Goal: Information Seeking & Learning: Check status

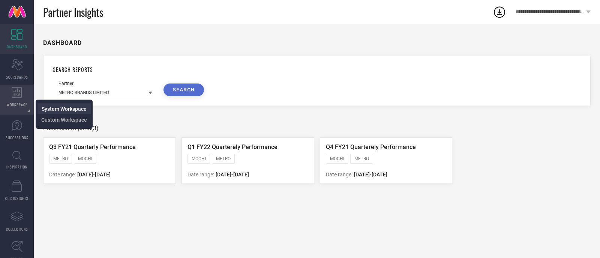
click at [54, 108] on span "System Workspace" at bounding box center [64, 109] width 45 height 6
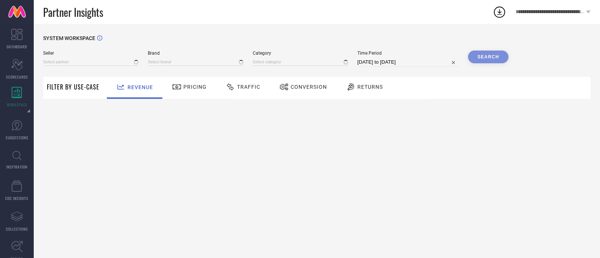
type input "All"
type input "1 STOP FASHION"
type input "All"
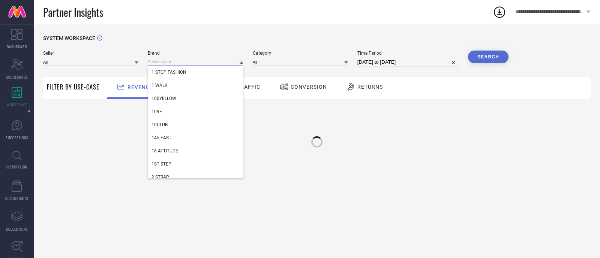
click at [172, 62] on input at bounding box center [195, 62] width 95 height 8
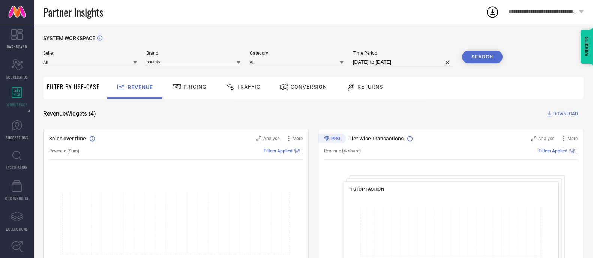
type input "bontots"
click at [240, 63] on icon at bounding box center [239, 62] width 4 height 3
click at [209, 70] on div "BONTOTS" at bounding box center [193, 72] width 94 height 13
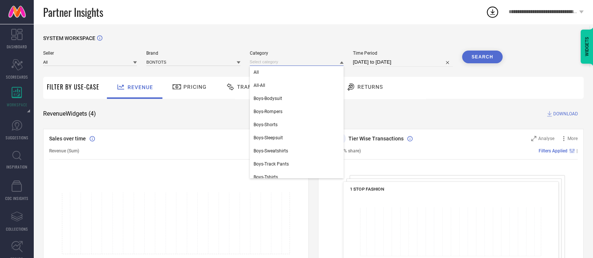
drag, startPoint x: 257, startPoint y: 63, endPoint x: 259, endPoint y: 70, distance: 7.9
click at [259, 66] on div "All All-All Boys-Bodysuit Boys-Rompers Boys-Shorts Boys-Sleepsuit Boys-Sweatshi…" at bounding box center [297, 62] width 94 height 8
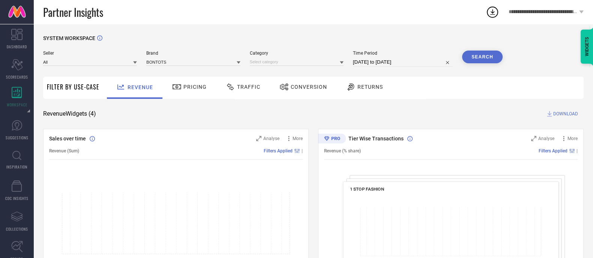
click at [259, 70] on div "Seller All Brand BONTOTS Category Time Period [DATE] to [DATE] Search" at bounding box center [272, 62] width 459 height 22
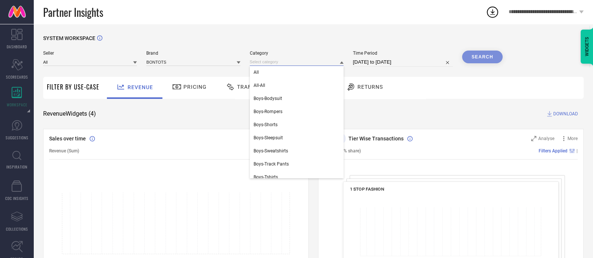
click at [261, 62] on input at bounding box center [297, 62] width 94 height 8
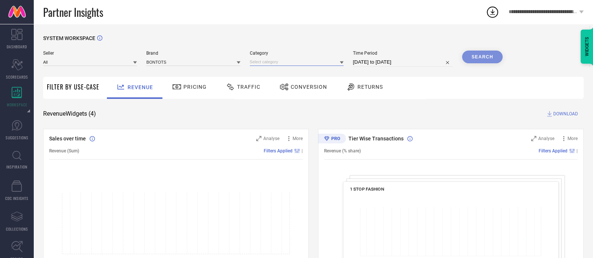
click at [263, 59] on input at bounding box center [297, 62] width 94 height 8
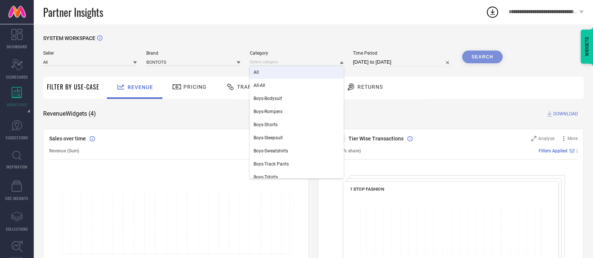
click at [263, 70] on div "All" at bounding box center [297, 72] width 94 height 13
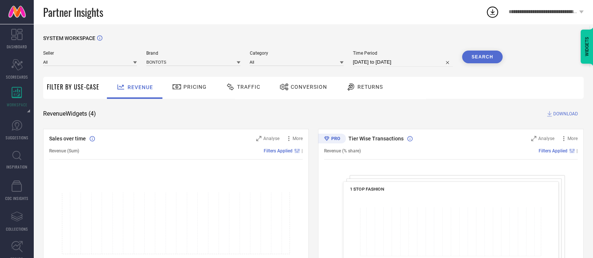
select select "7"
select select "2025"
select select "8"
select select "2025"
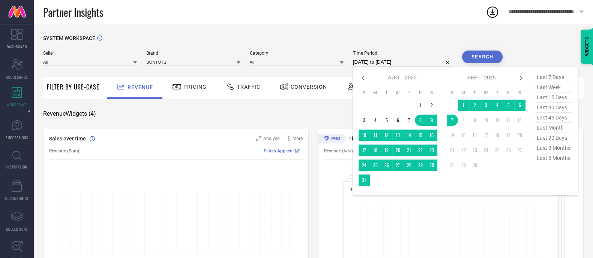
click at [401, 61] on input "[DATE] to [DATE]" at bounding box center [403, 62] width 100 height 9
click at [554, 160] on span "last 6 months" at bounding box center [553, 158] width 37 height 10
type input "[DATE] to [DATE]"
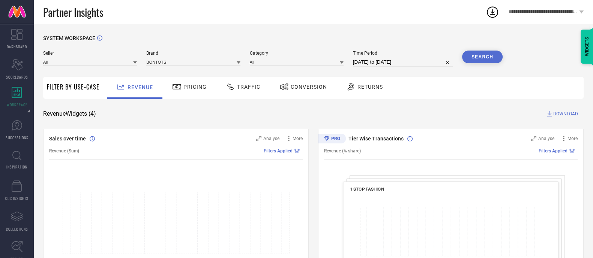
click at [487, 57] on button "Search" at bounding box center [482, 57] width 40 height 13
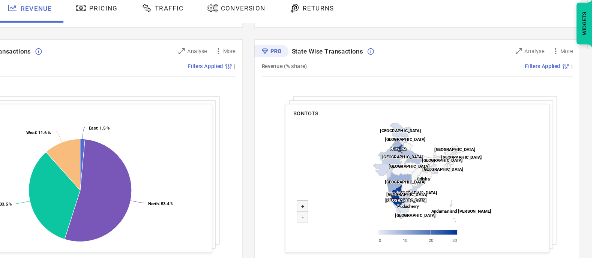
scroll to position [266, 0]
